Goal: Information Seeking & Learning: Learn about a topic

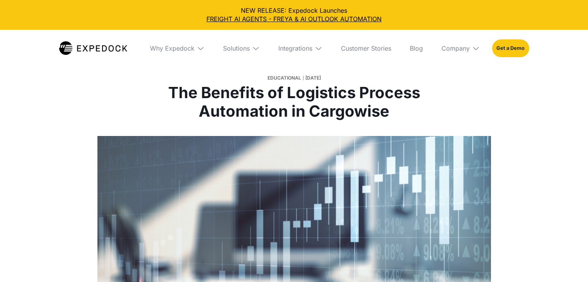
select select
click at [200, 48] on img at bounding box center [201, 48] width 8 height 8
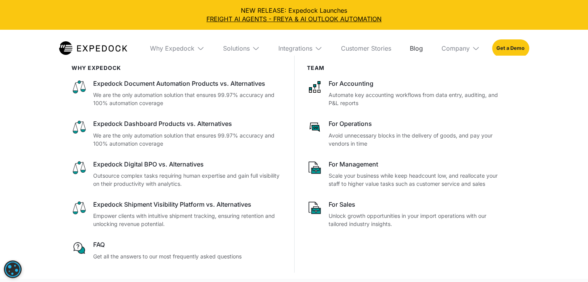
click at [418, 50] on link "Blog" at bounding box center [417, 48] width 26 height 37
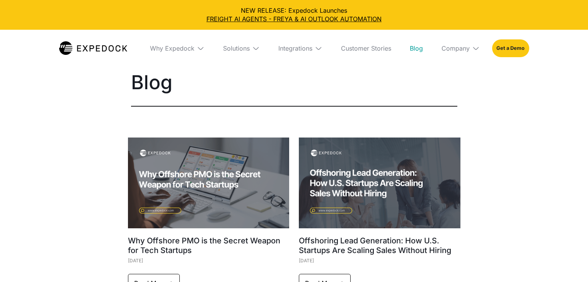
select select
